Goal: Information Seeking & Learning: Learn about a topic

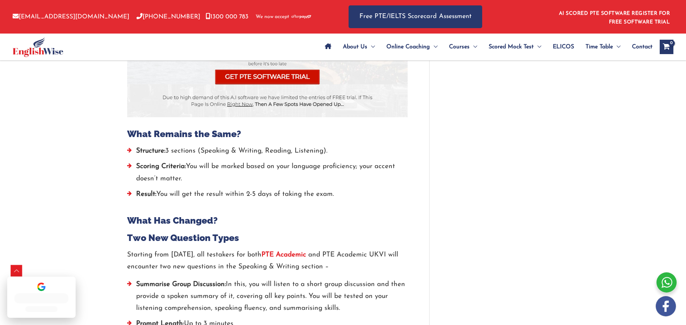
scroll to position [710, 0]
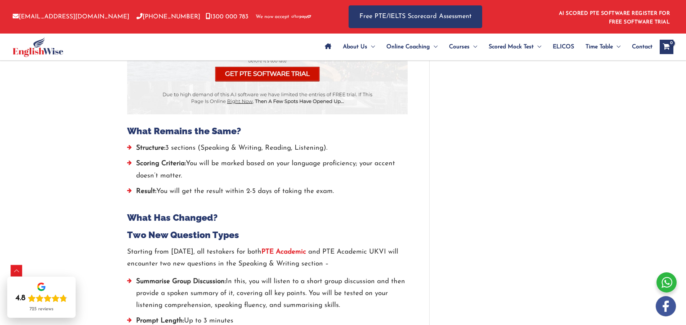
click at [192, 162] on li "Scoring Criteria: You will be marked based on your language proficiency; your a…" at bounding box center [267, 171] width 281 height 28
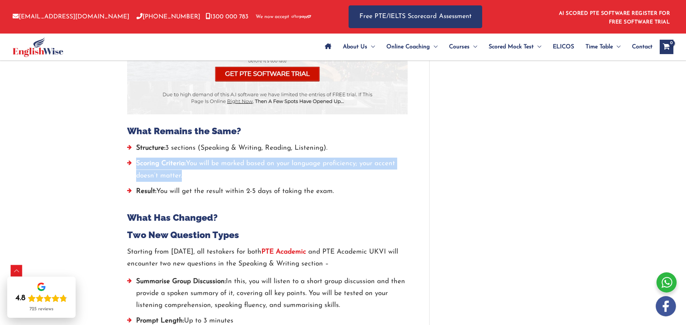
click at [192, 162] on li "Scoring Criteria: You will be marked based on your language proficiency; your a…" at bounding box center [267, 171] width 281 height 28
click at [254, 180] on li "Scoring Criteria: You will be marked based on your language proficiency; your a…" at bounding box center [267, 171] width 281 height 28
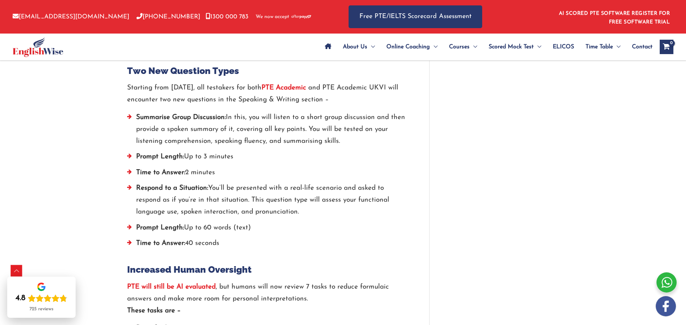
scroll to position [890, 0]
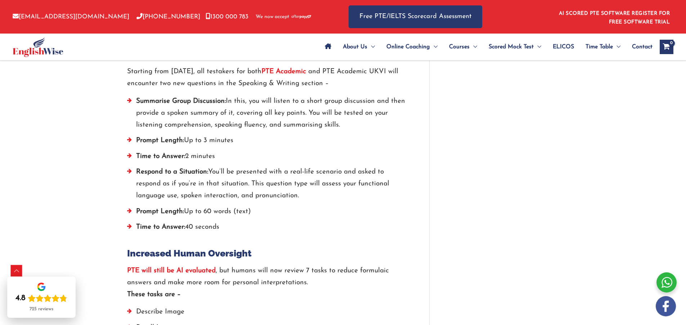
click at [244, 173] on li "Respond to a Situation: You’ll be presented with a real-life scenario and asked…" at bounding box center [267, 186] width 281 height 40
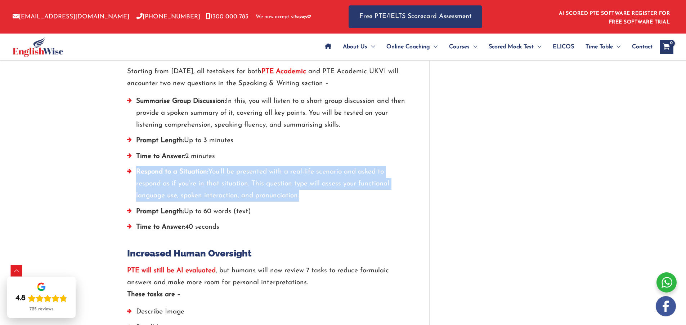
click at [244, 173] on li "Respond to a Situation: You’ll be presented with a real-life scenario and asked…" at bounding box center [267, 186] width 281 height 40
click at [314, 181] on li "Respond to a Situation: You’ll be presented with a real-life scenario and asked…" at bounding box center [267, 186] width 281 height 40
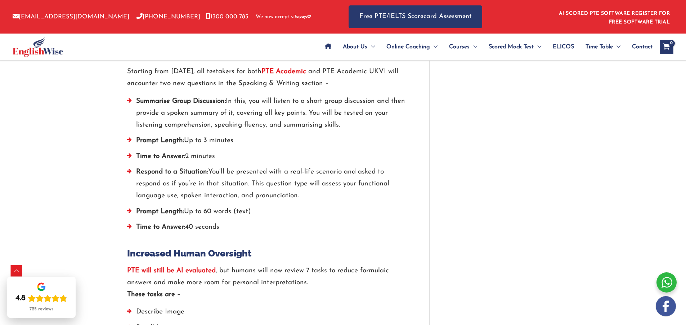
click at [314, 181] on li "Respond to a Situation: You’ll be presented with a real-life scenario and asked…" at bounding box center [267, 186] width 281 height 40
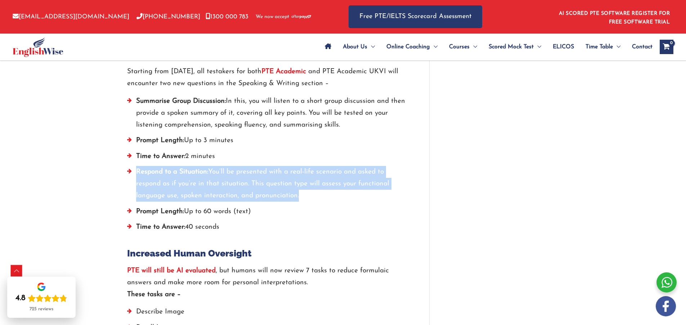
click at [314, 181] on li "Respond to a Situation: You’ll be presented with a real-life scenario and asked…" at bounding box center [267, 186] width 281 height 40
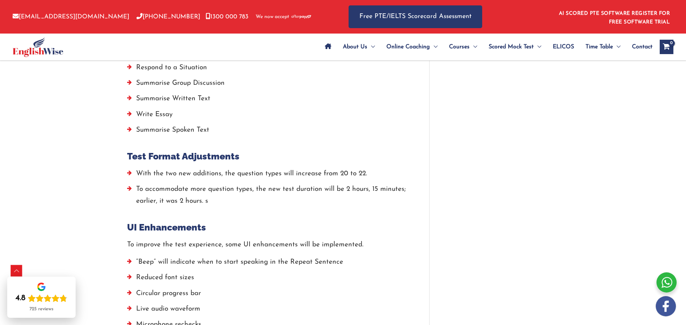
scroll to position [1178, 0]
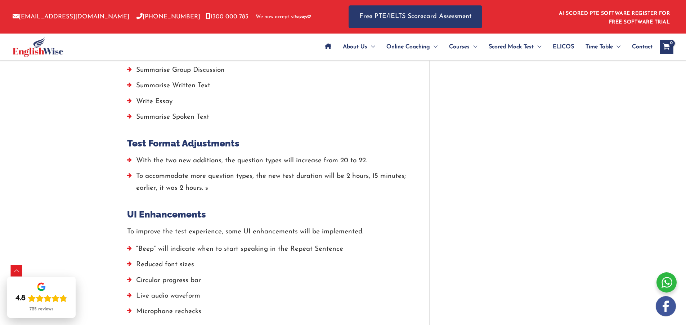
click at [235, 157] on li "With the two new additions, the question types will increase from 20 to 22." at bounding box center [267, 162] width 281 height 15
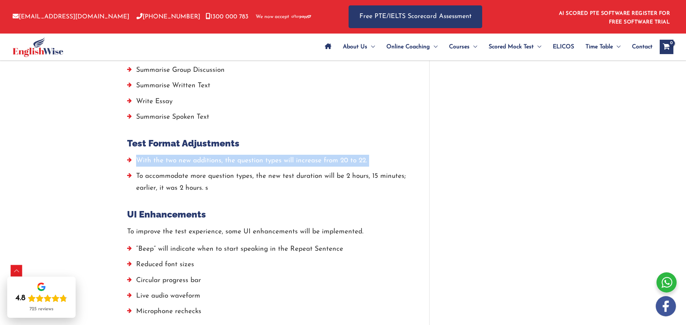
click at [235, 157] on li "With the two new additions, the question types will increase from 20 to 22." at bounding box center [267, 162] width 281 height 15
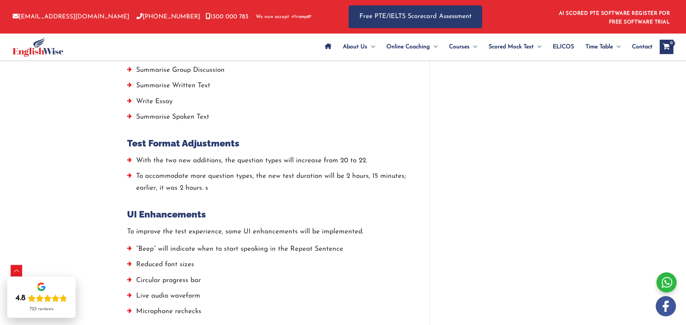
click at [244, 237] on p "To improve the test experience, some UI enhancements will be implemented." at bounding box center [267, 232] width 281 height 12
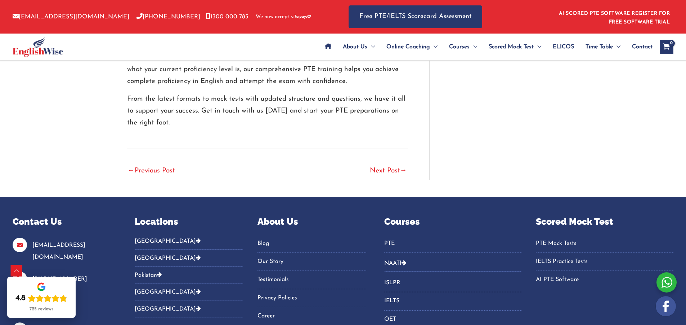
scroll to position [1970, 0]
